Goal: Check status: Check status

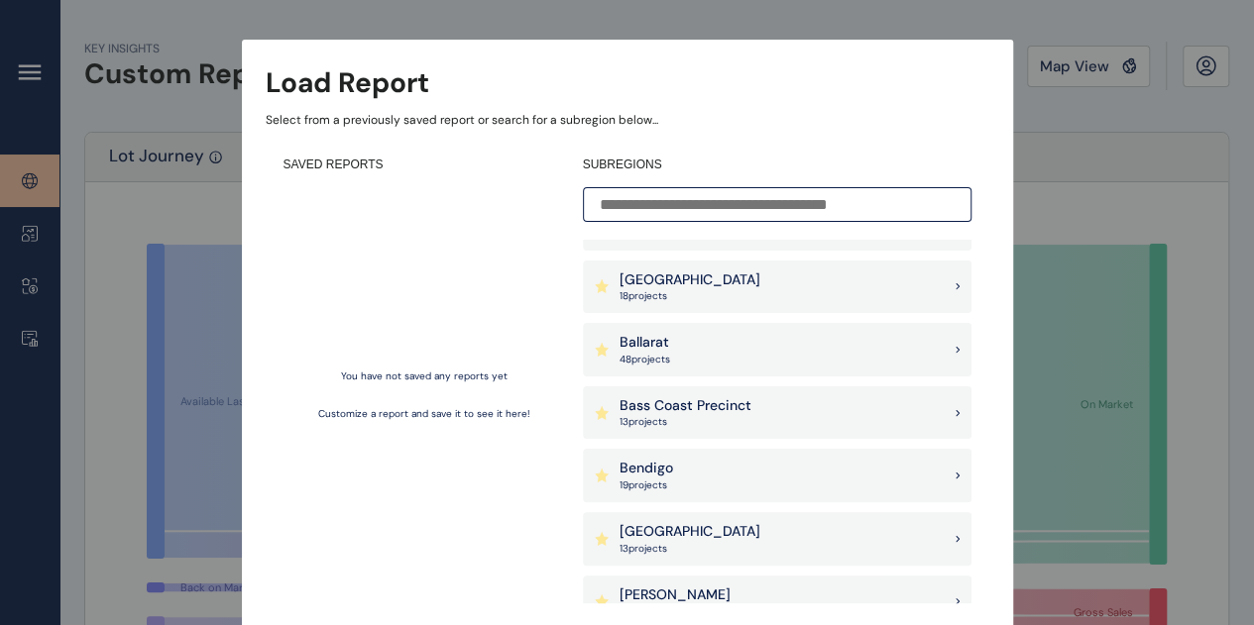
scroll to position [198, 0]
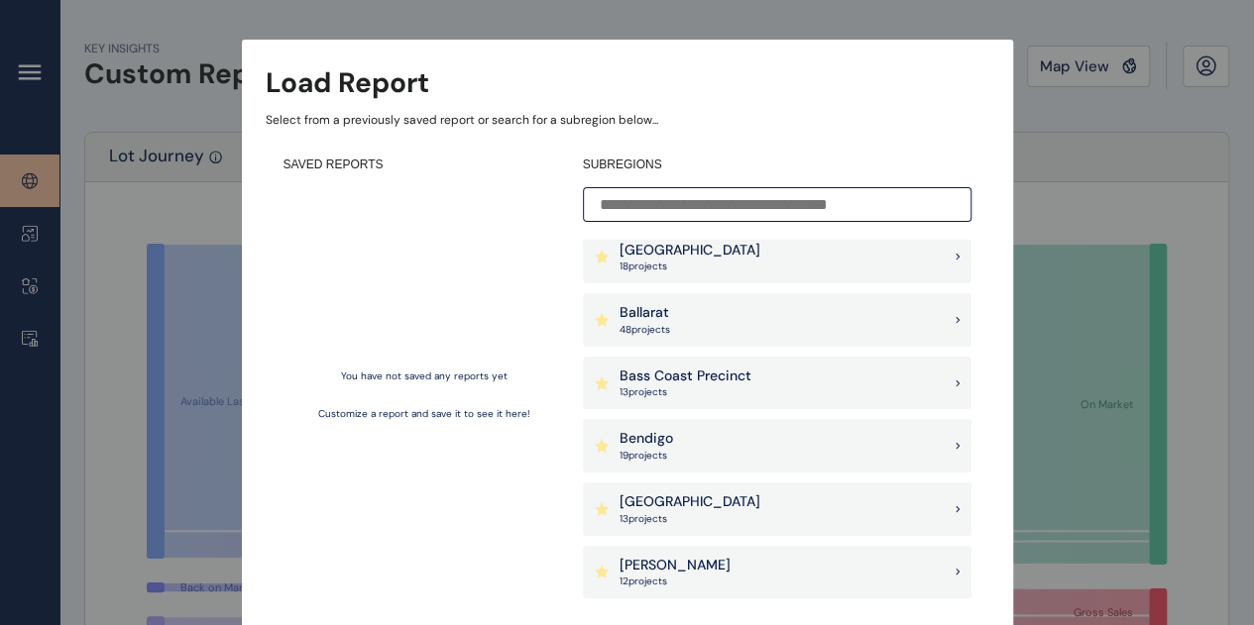
click at [809, 449] on div "Bendigo 19 project s" at bounding box center [777, 446] width 389 height 54
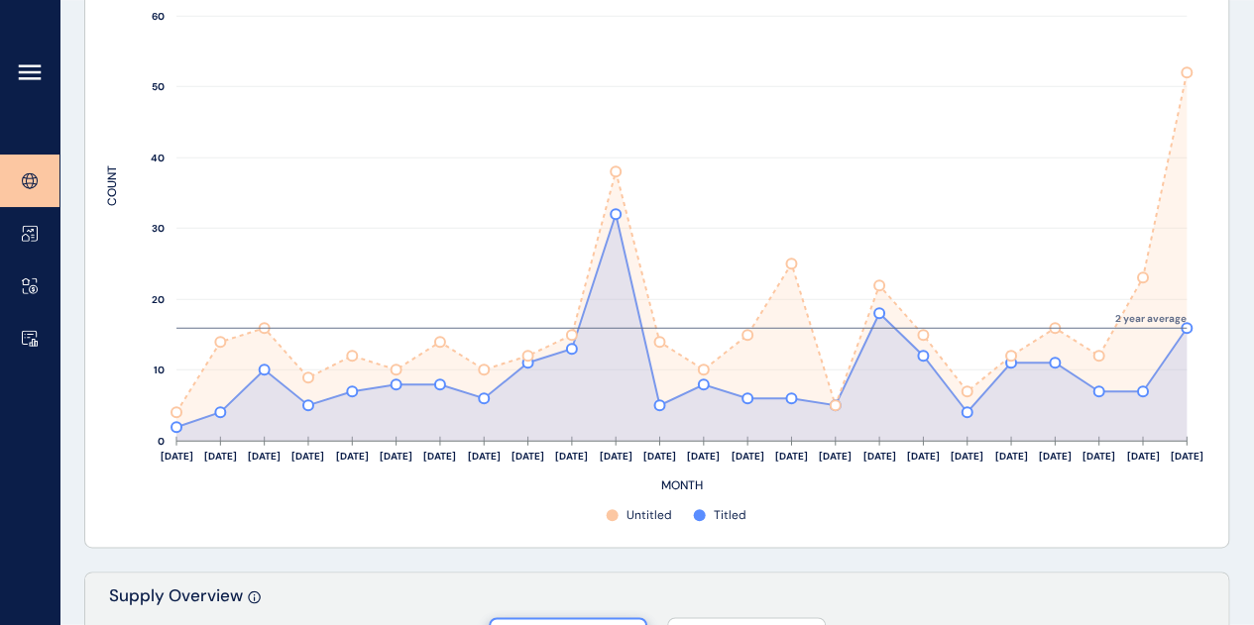
scroll to position [1066, 0]
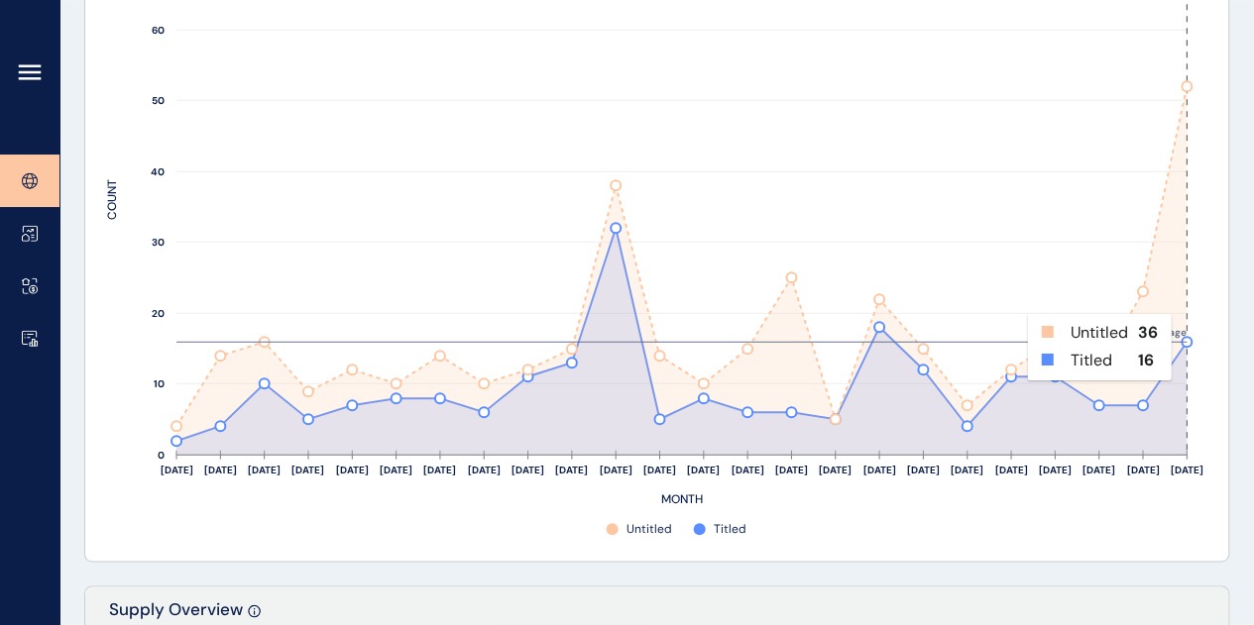
click at [1186, 346] on rect at bounding box center [1176, 199] width 22 height 510
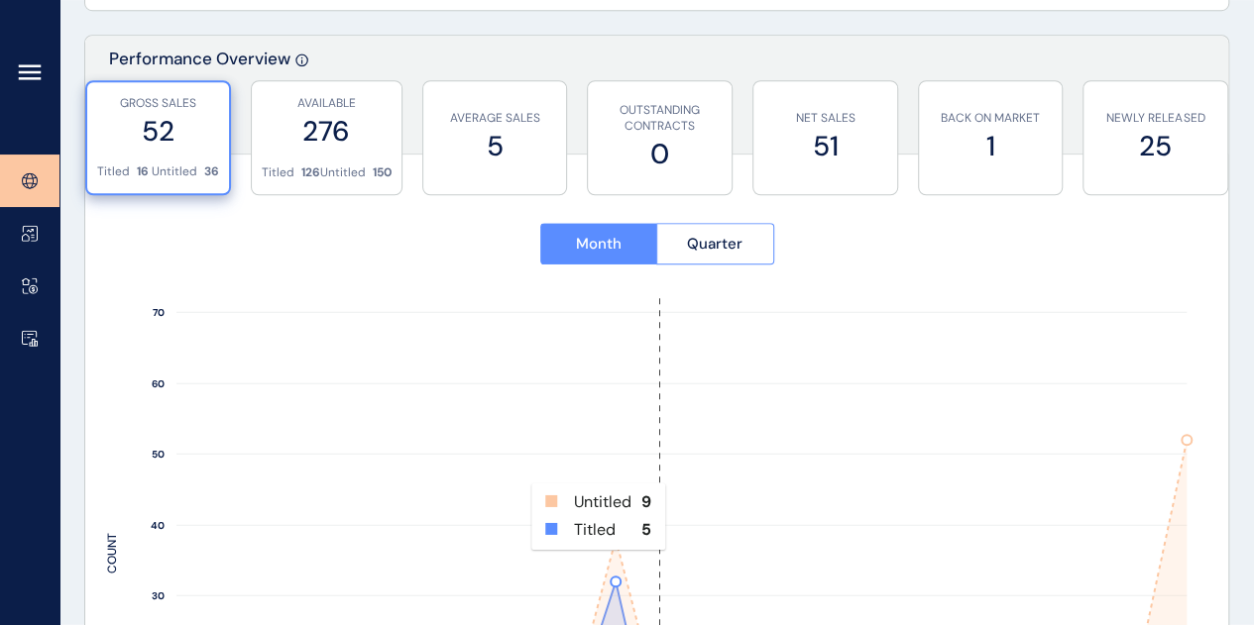
scroll to position [669, 0]
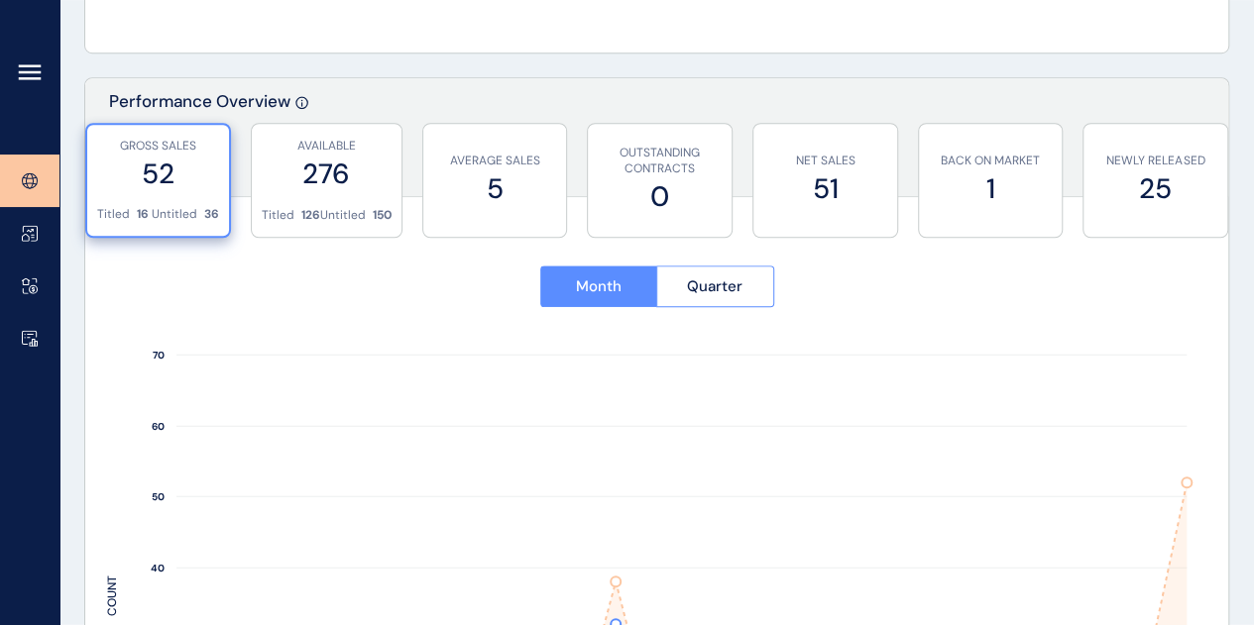
click at [180, 173] on label "52" at bounding box center [158, 174] width 122 height 39
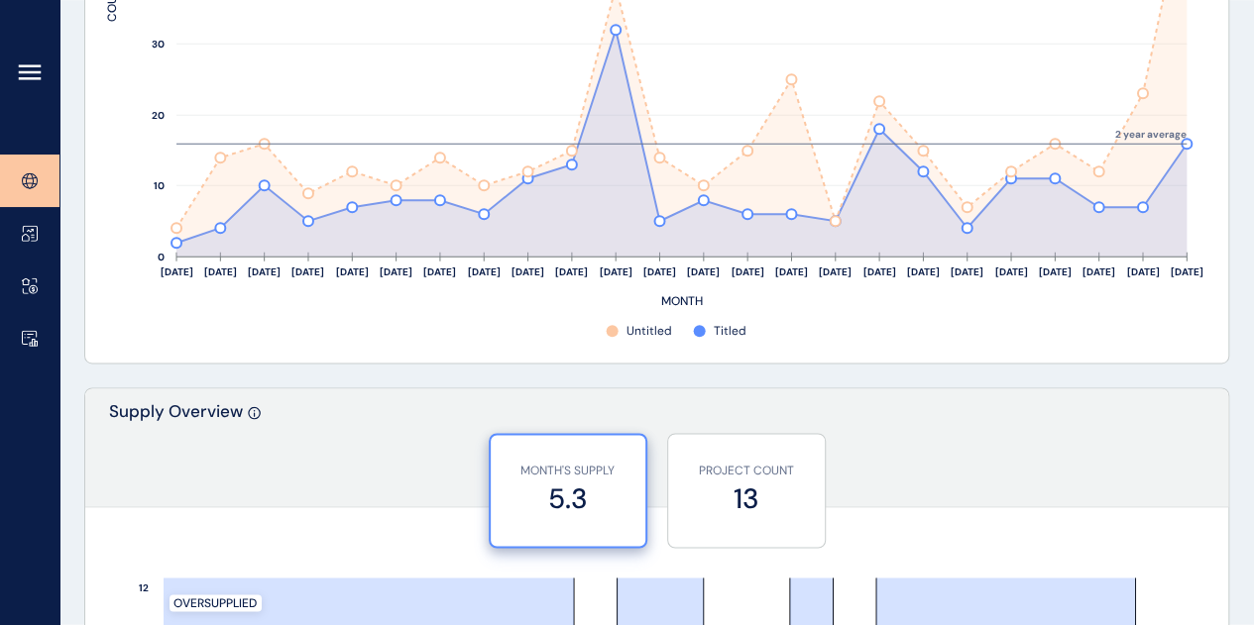
scroll to position [966, 0]
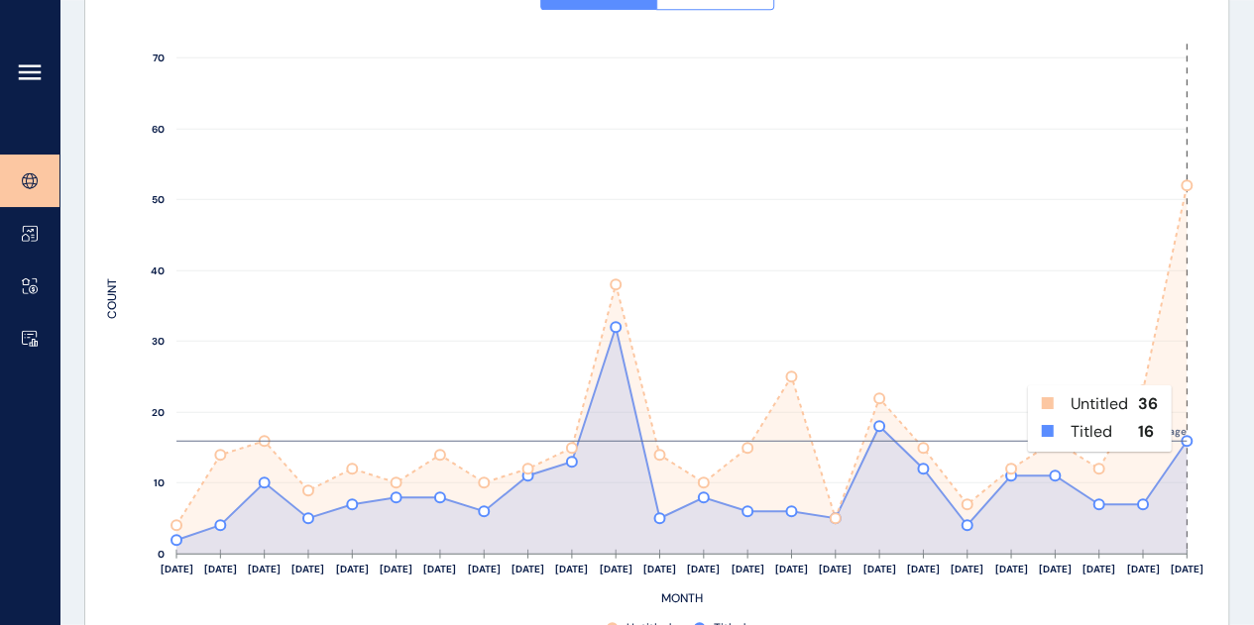
click at [1186, 417] on rect at bounding box center [1176, 299] width 22 height 510
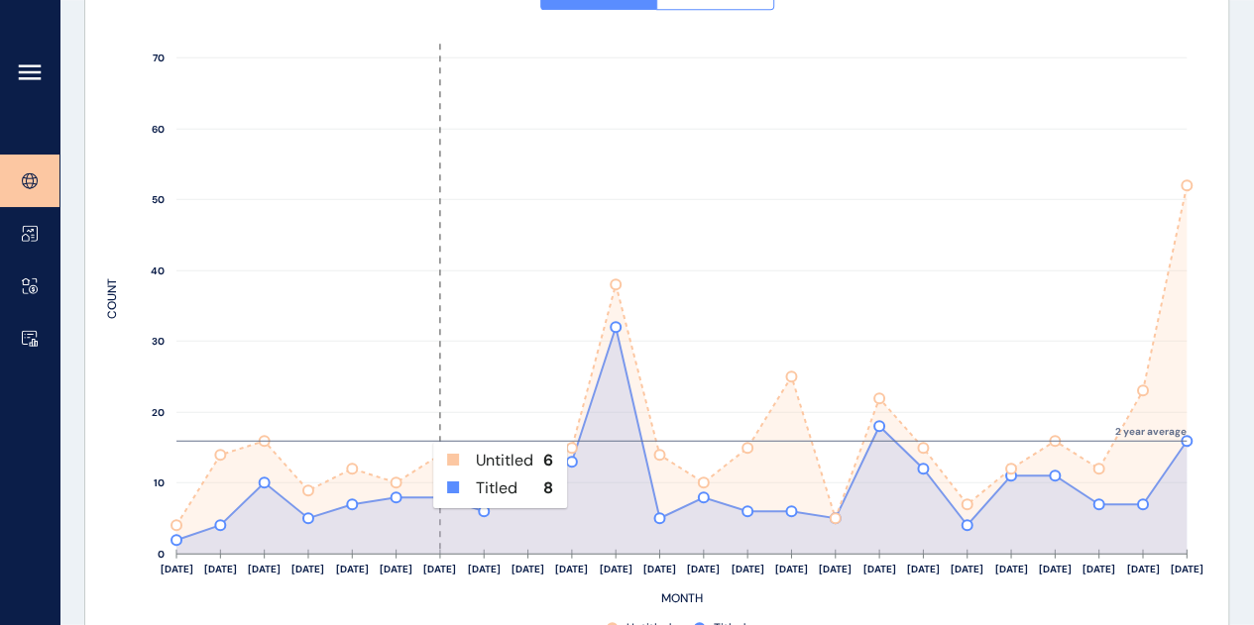
drag, startPoint x: 193, startPoint y: 477, endPoint x: 638, endPoint y: 481, distance: 445.1
click at [636, 484] on g "[DATE] Oct ’[DATE] Dec ’[DATE] Feb ’[DATE] Apr ’[DATE] Jun ’[DATE] Aug ’[DATE] …" at bounding box center [653, 341] width 1099 height 595
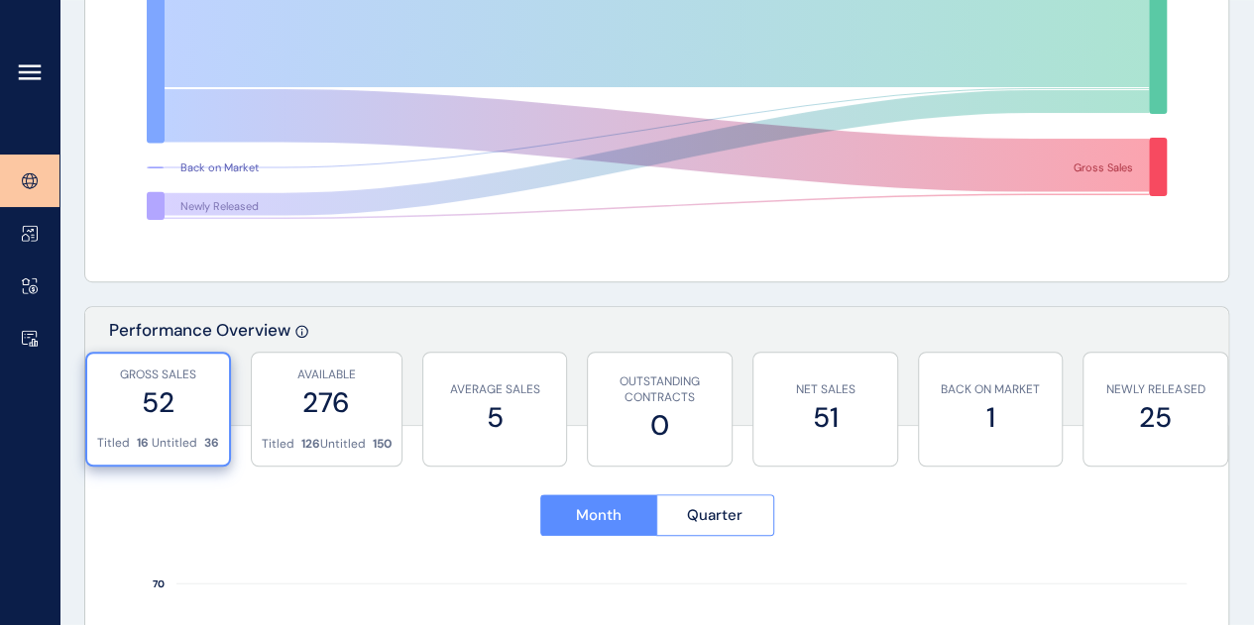
scroll to position [471, 0]
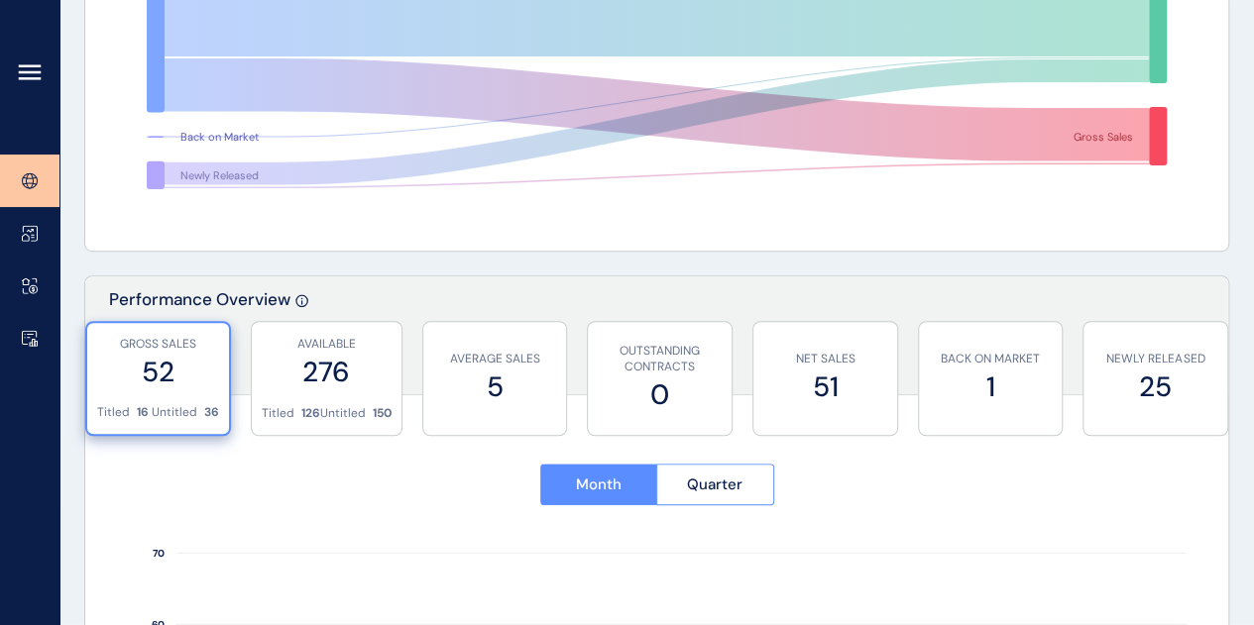
click at [399, 492] on div "Month Quarter" at bounding box center [656, 485] width 1099 height 87
click at [482, 388] on label "5" at bounding box center [495, 387] width 124 height 39
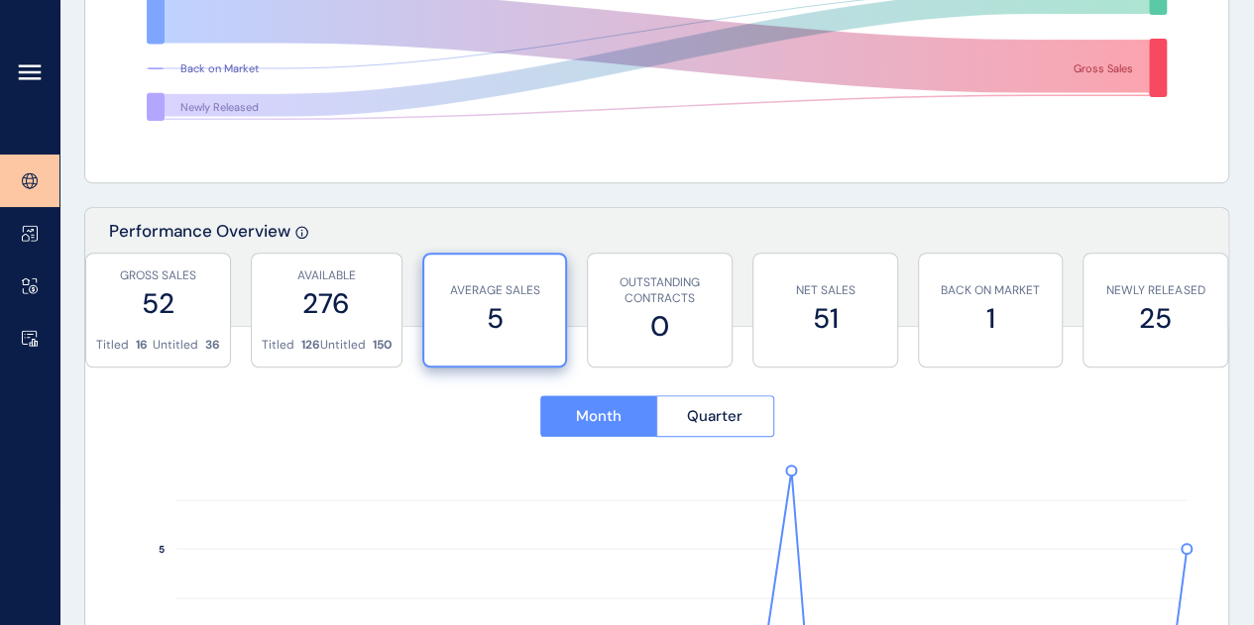
scroll to position [570, 0]
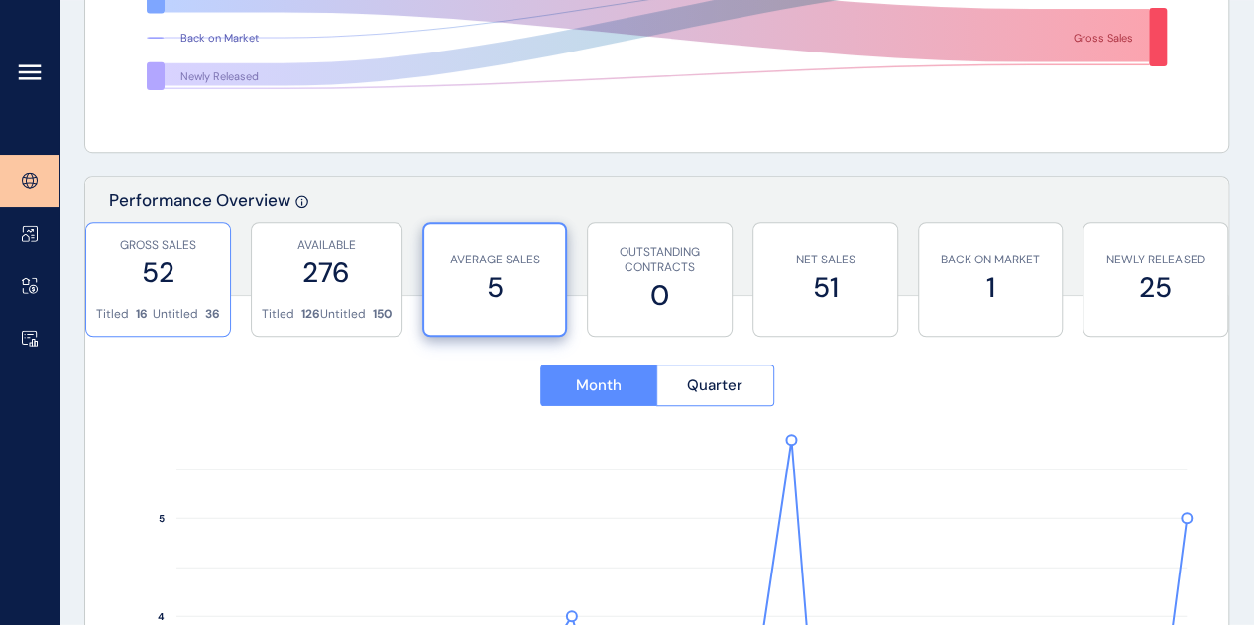
click at [159, 294] on div "GROSS SALES 52" at bounding box center [158, 264] width 124 height 83
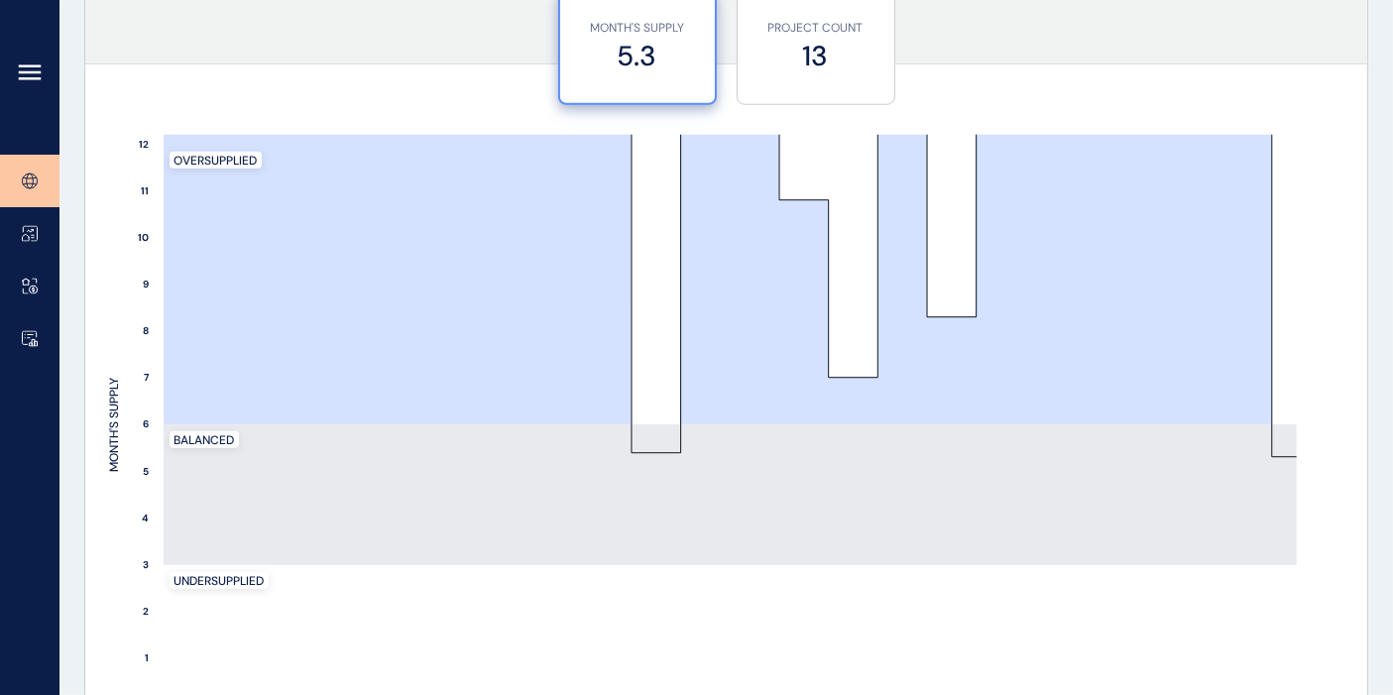
scroll to position [1817, 0]
